Goal: Book appointment/travel/reservation

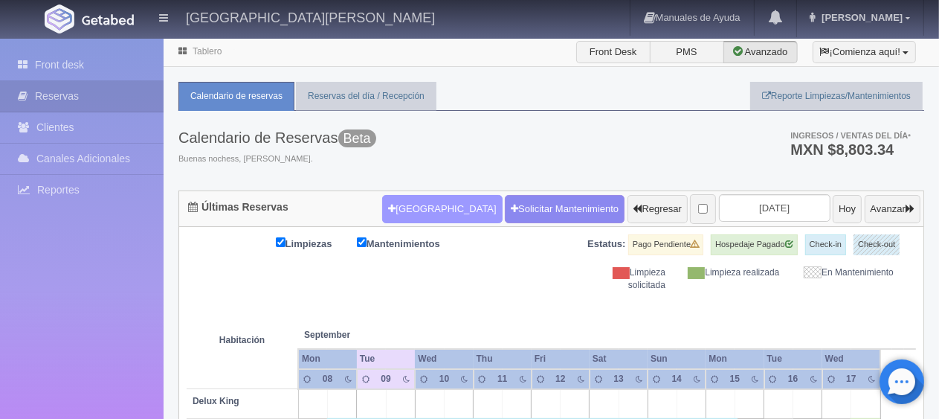
click at [423, 210] on button "[GEOGRAPHIC_DATA]" at bounding box center [442, 209] width 120 height 28
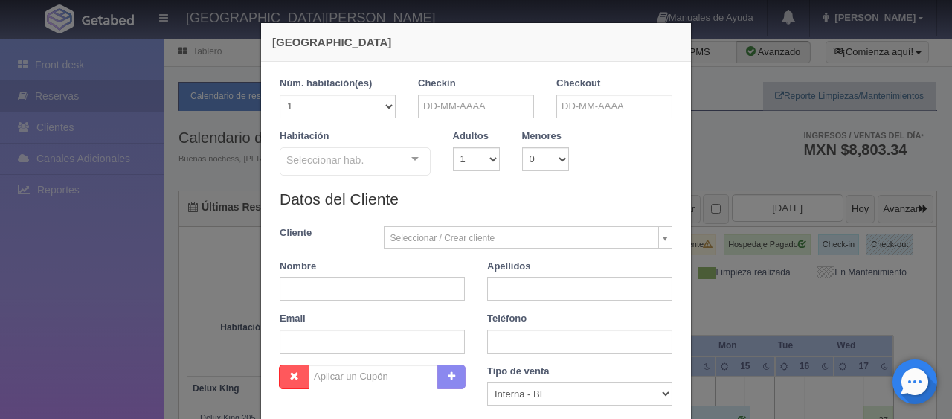
checkbox input "false"
click at [450, 108] on input "text" at bounding box center [476, 106] width 116 height 24
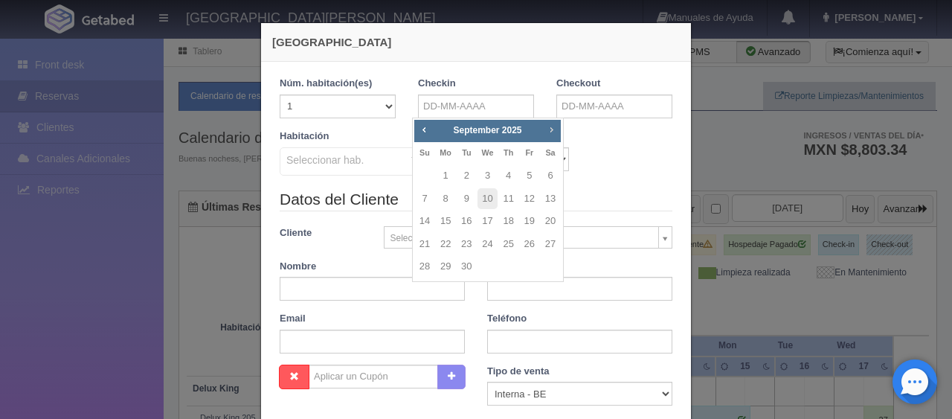
click at [553, 130] on span "Next" at bounding box center [551, 129] width 12 height 12
click at [510, 198] on link "9" at bounding box center [508, 199] width 19 height 22
type input "[DATE]"
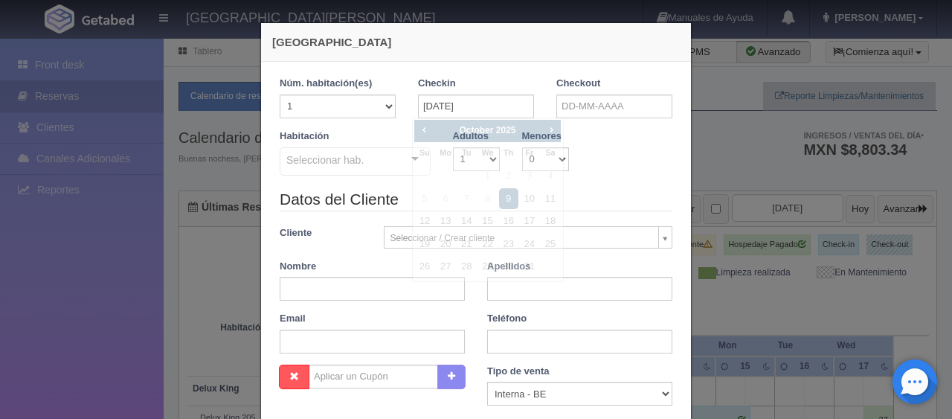
checkbox input "false"
click at [587, 126] on div "Checkout" at bounding box center [614, 103] width 138 height 53
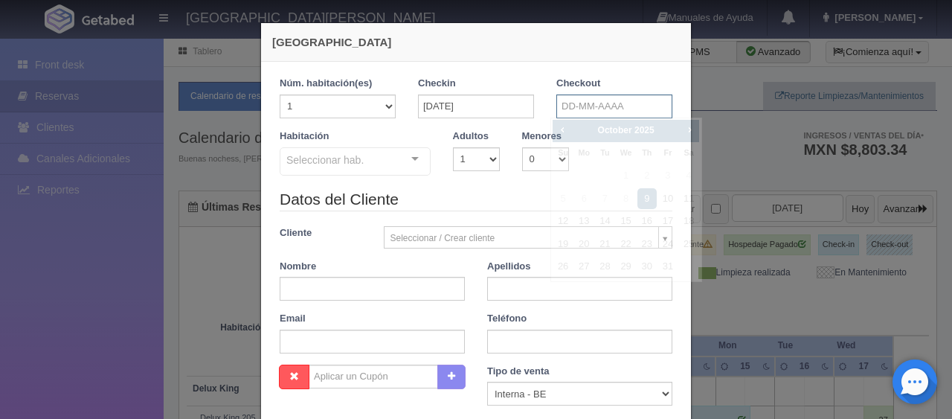
click at [580, 99] on input "text" at bounding box center [614, 106] width 116 height 24
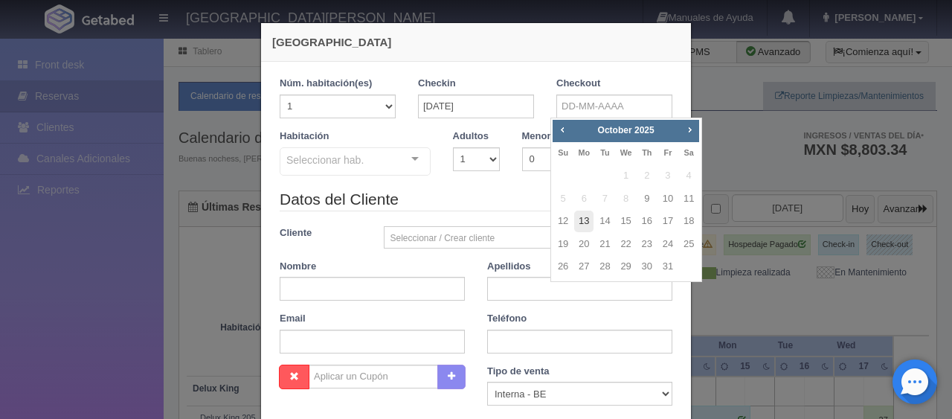
click at [583, 225] on link "13" at bounding box center [583, 221] width 19 height 22
type input "[DATE]"
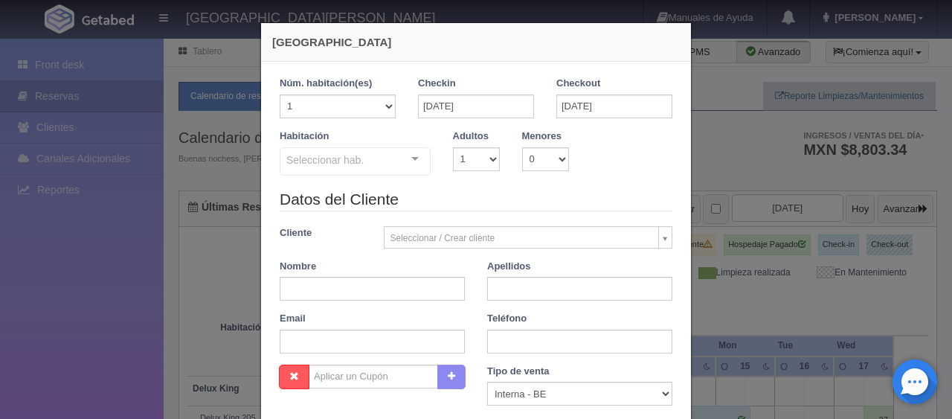
checkbox input "false"
click at [464, 168] on select "1 2 3 4 5 6 7 8 9 10" at bounding box center [476, 159] width 47 height 24
select select "2"
click at [453, 147] on select "1 2 3 4 5 6 7 8 9 10" at bounding box center [476, 159] width 47 height 24
click at [416, 168] on div at bounding box center [415, 159] width 30 height 22
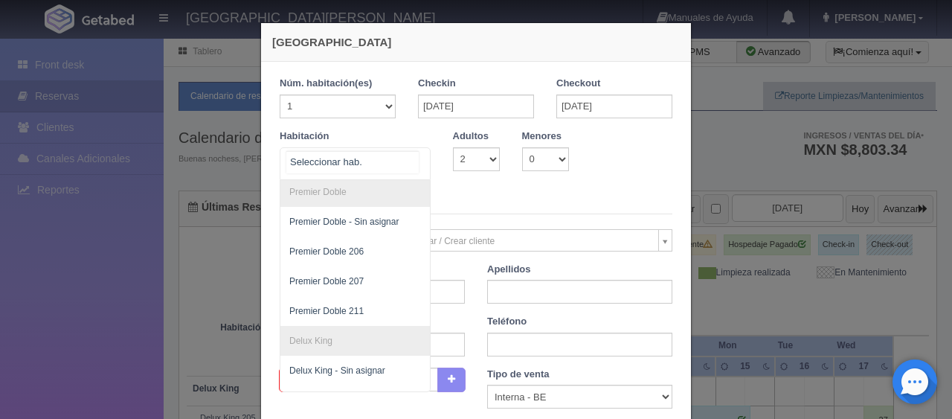
scroll to position [485, 0]
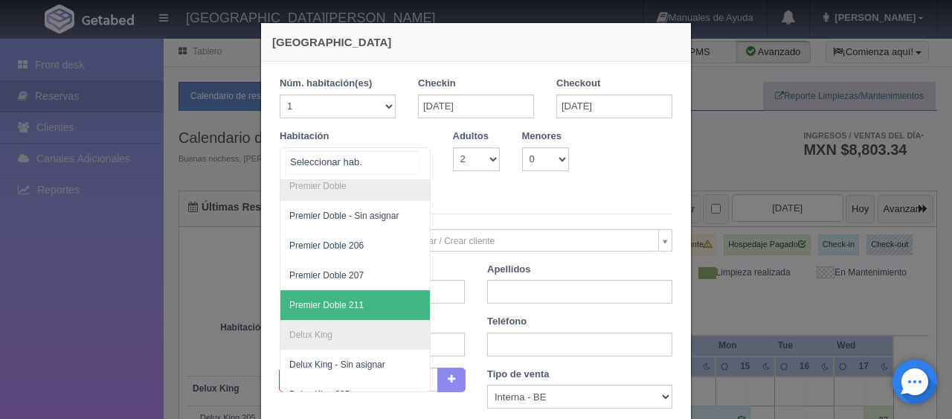
click at [349, 309] on span "Premier Doble 211" at bounding box center [405, 305] width 250 height 30
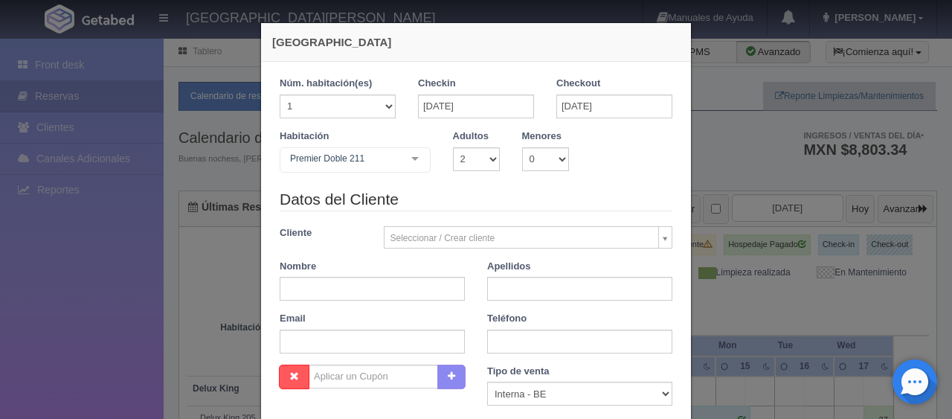
checkbox input "false"
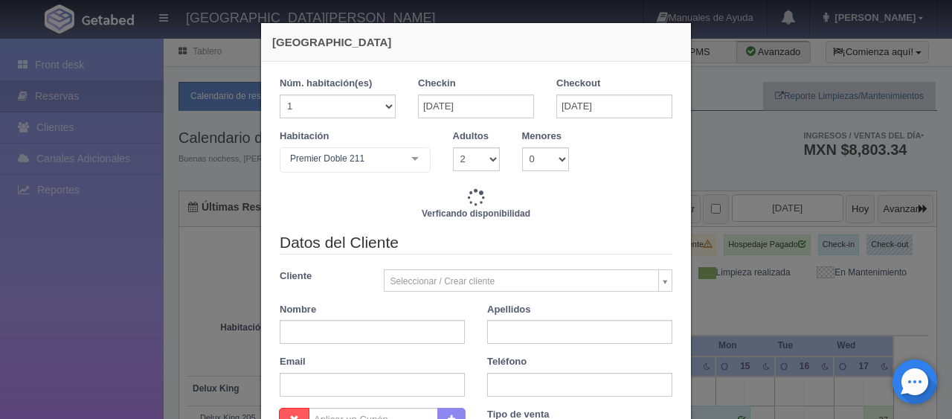
type input "6596.00"
checkbox input "false"
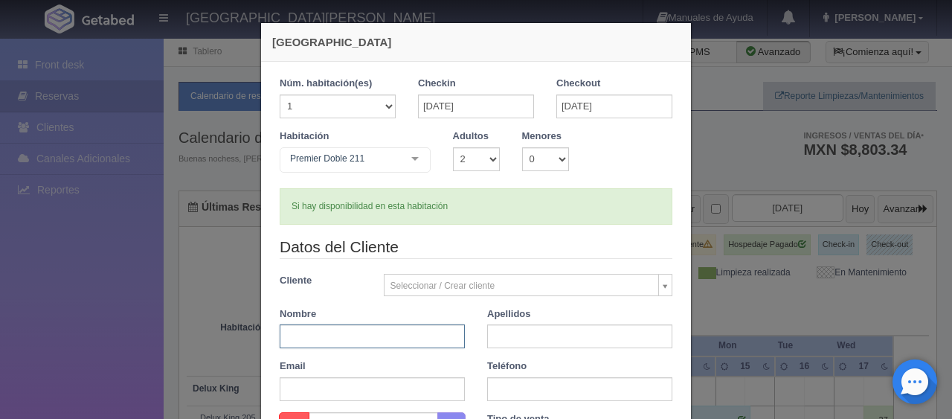
click at [342, 338] on input "text" at bounding box center [372, 336] width 185 height 24
type input "[PERSON_NAME]"
click at [529, 381] on input "text" at bounding box center [579, 389] width 185 height 24
paste input "5623283066"
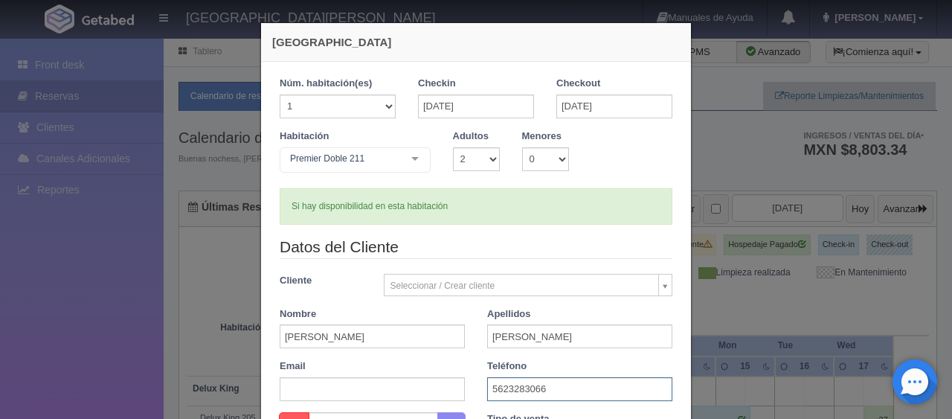
scroll to position [149, 0]
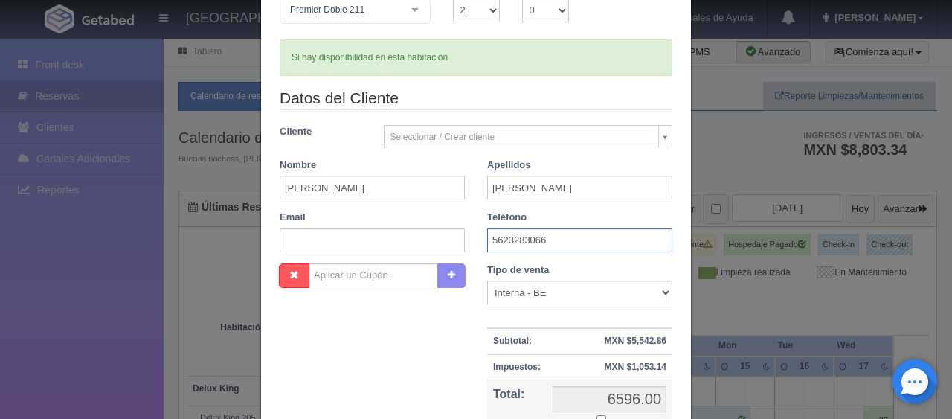
type input "5623283066"
click at [547, 286] on select "Correo Electronico Interna - BE Llamada OTA Externa Otro WALK IN" at bounding box center [579, 292] width 185 height 24
select select "extota"
click at [487, 280] on select "Correo Electronico Interna - BE Llamada OTA Externa Otro WALK IN" at bounding box center [579, 292] width 185 height 24
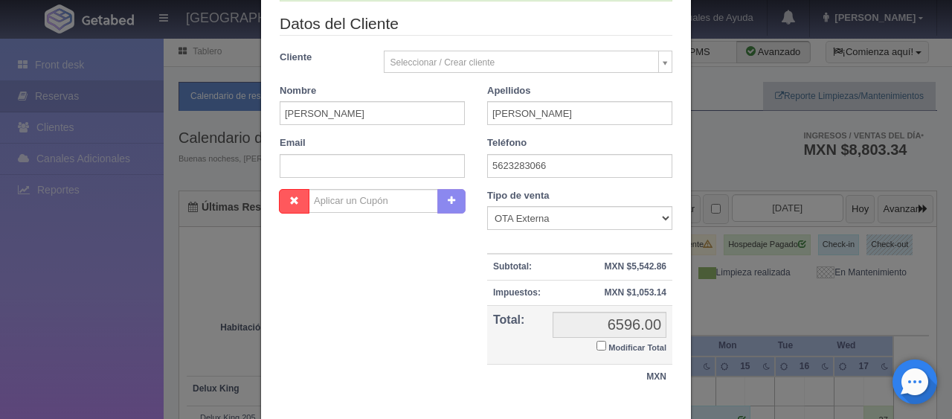
click at [597, 342] on input "Modificar Total" at bounding box center [601, 346] width 10 height 10
checkbox input "true"
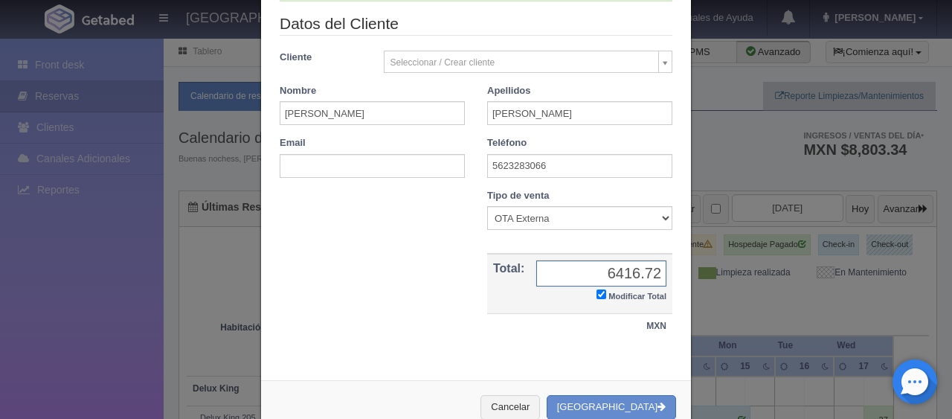
type input "6416.72"
click at [613, 404] on button "[GEOGRAPHIC_DATA]" at bounding box center [611, 407] width 129 height 25
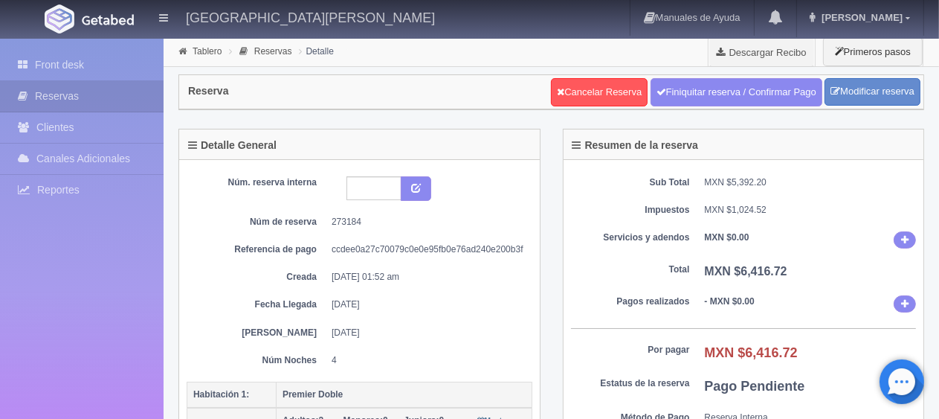
scroll to position [149, 0]
